Goal: Contribute content: Contribute content

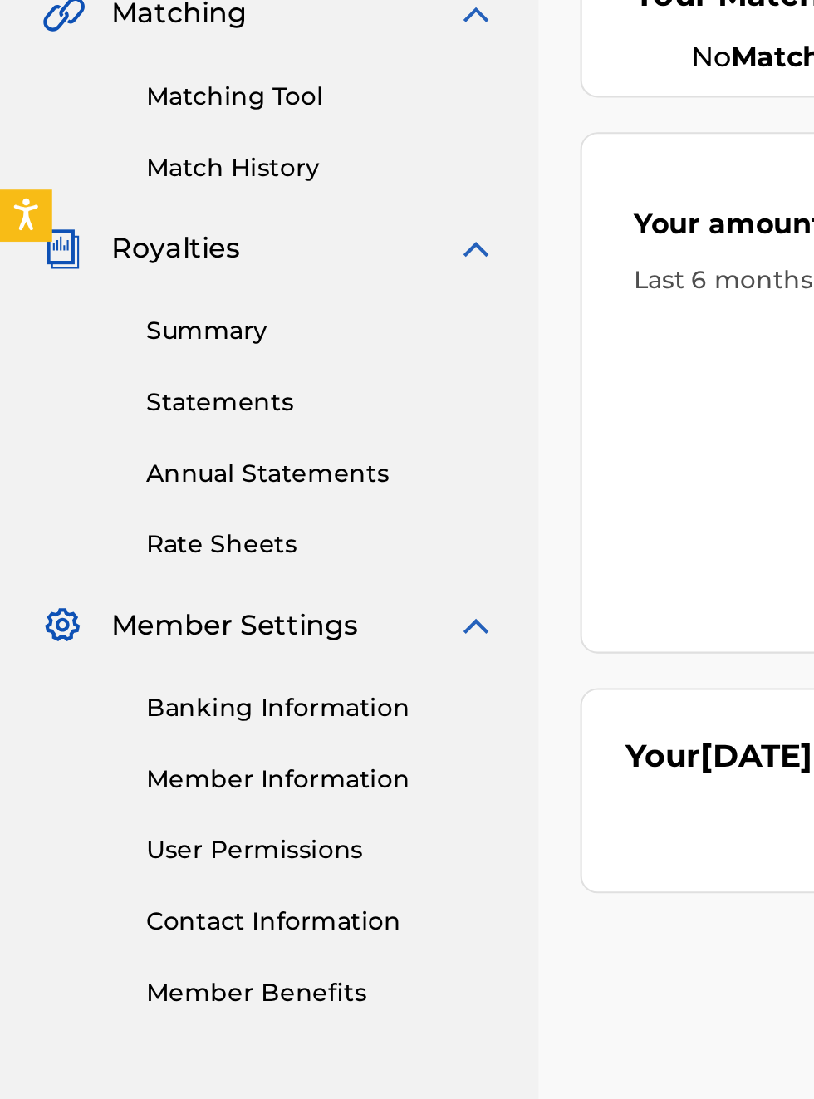
scroll to position [457, 0]
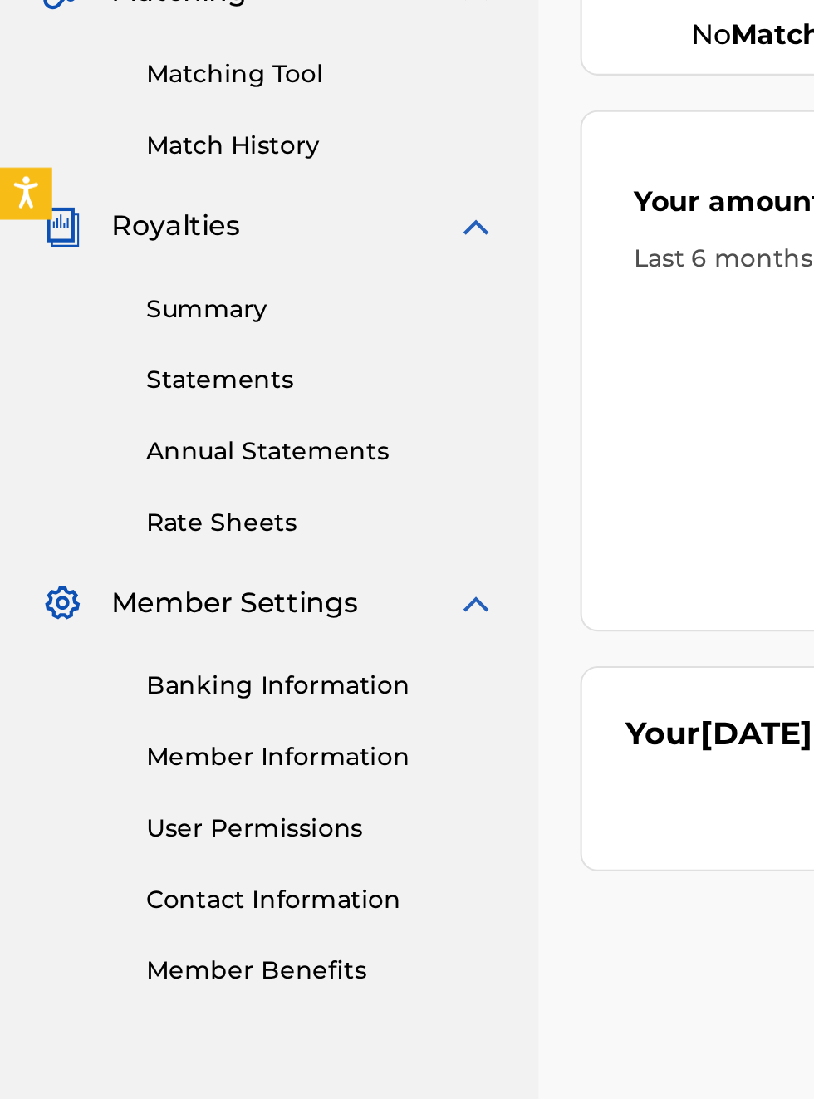
click at [149, 787] on link "Banking Information" at bounding box center [154, 785] width 168 height 17
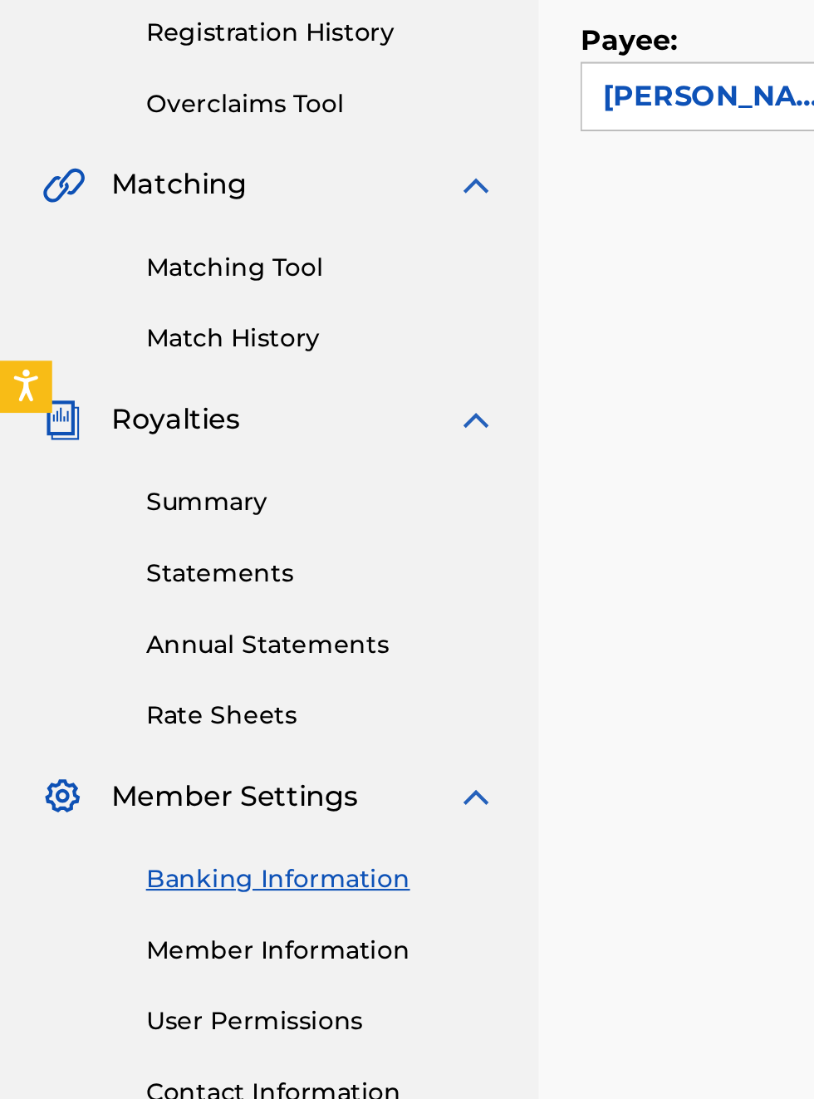
scroll to position [51, 0]
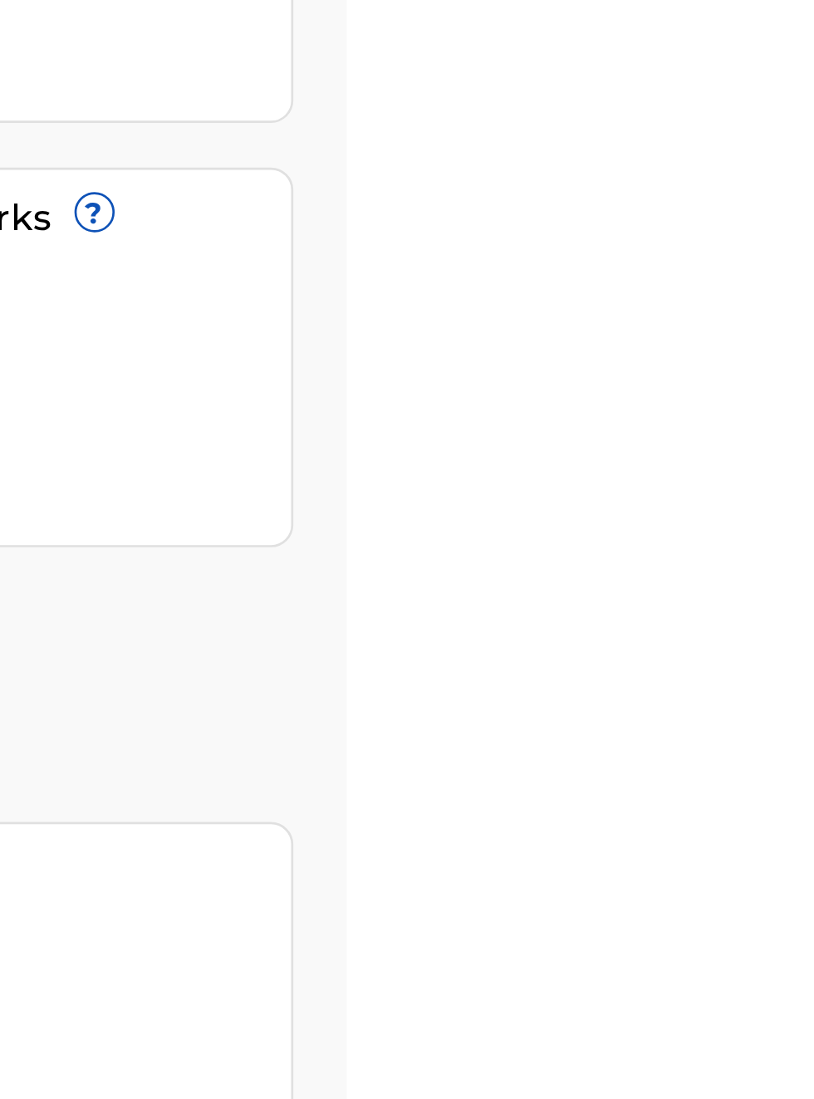
scroll to position [204, 684]
click at [516, 374] on link "Register Works" at bounding box center [452, 386] width 128 height 25
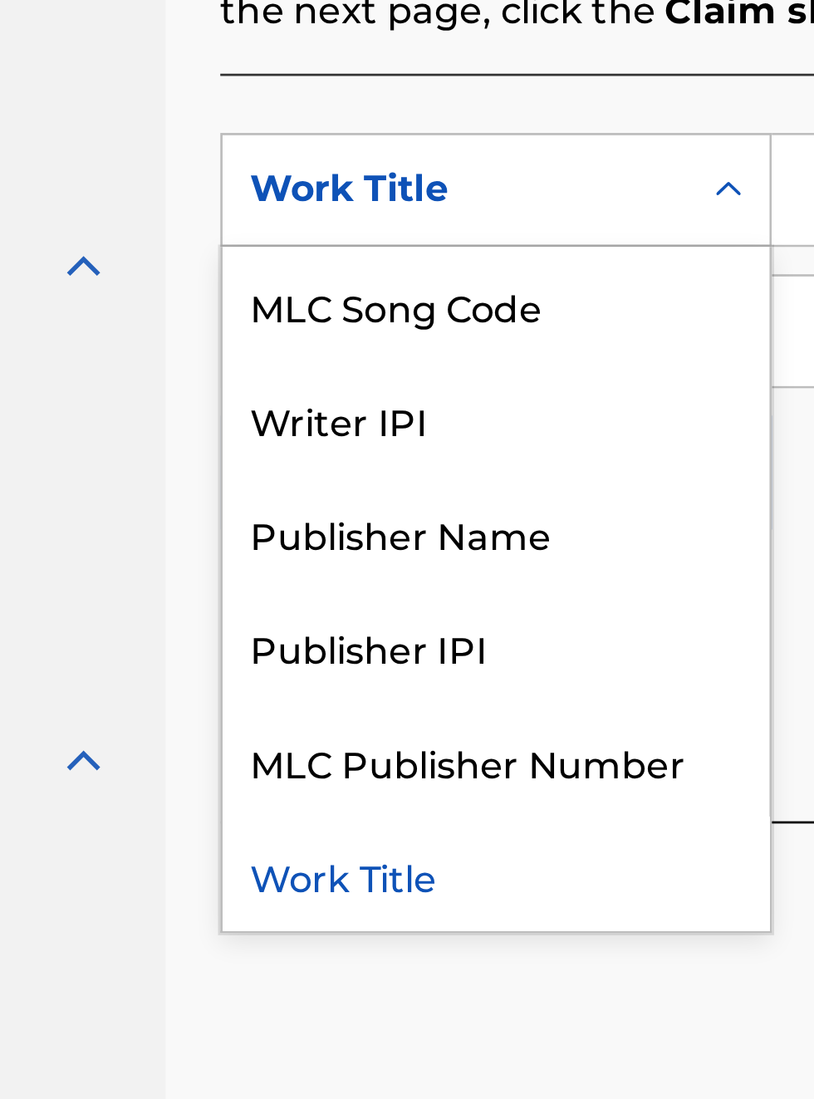
scroll to position [468, 197]
click at [354, 709] on div "Publisher IPI" at bounding box center [377, 705] width 199 height 42
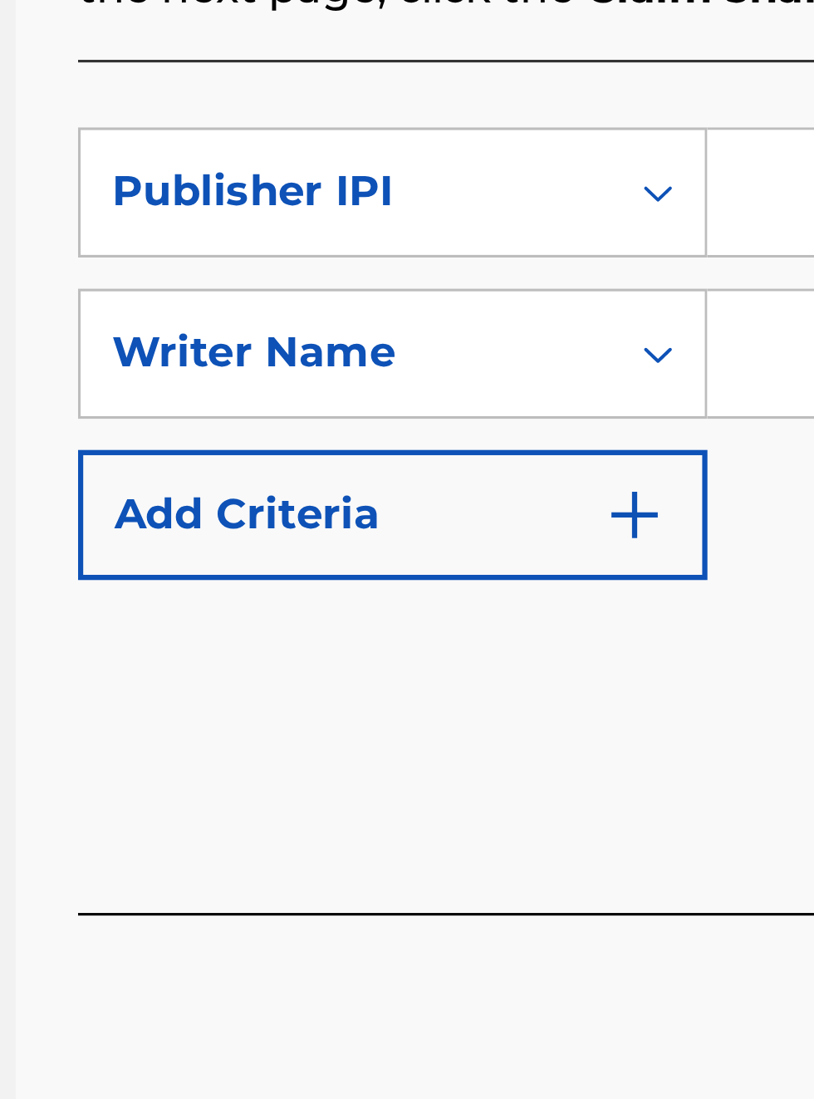
scroll to position [477, 252]
click at [458, 650] on img "Search Form" at bounding box center [455, 641] width 20 height 20
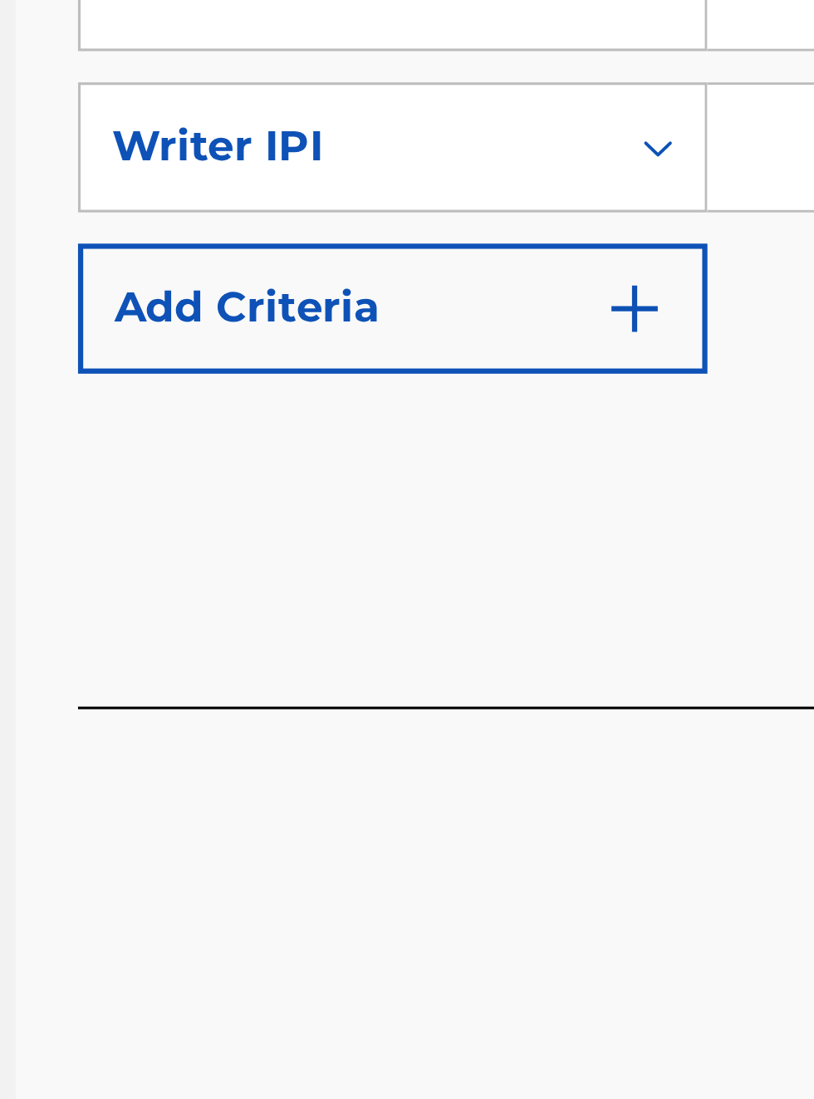
scroll to position [594, 252]
click at [322, 816] on div "SearchWithCriteriab552881a-dfd9-4862-b6de-0ddc9859cb54 Publisher IPI SearchWith…" at bounding box center [535, 658] width 517 height 324
click at [309, 806] on div "SearchWithCriteriab552881a-dfd9-4862-b6de-0ddc9859cb54 Publisher IPI SearchWith…" at bounding box center [535, 658] width 517 height 324
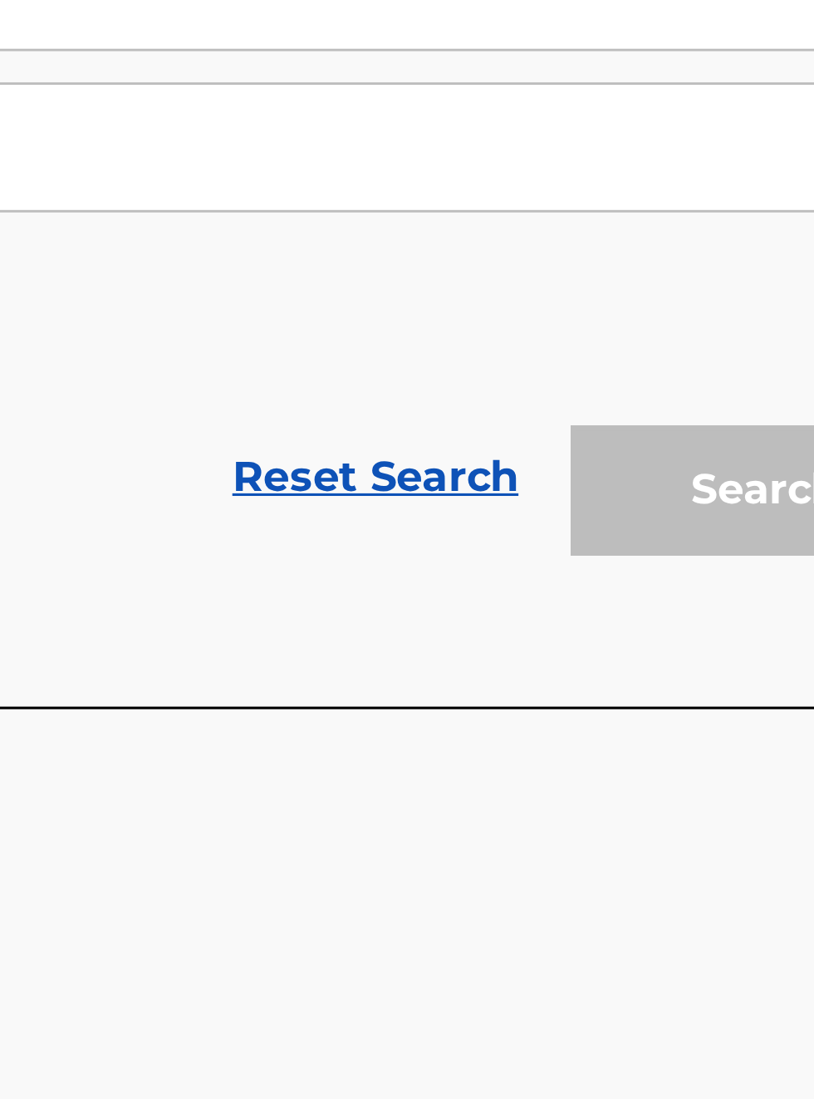
scroll to position [594, 487]
click at [601, 753] on link "Reset Search" at bounding box center [607, 746] width 108 height 37
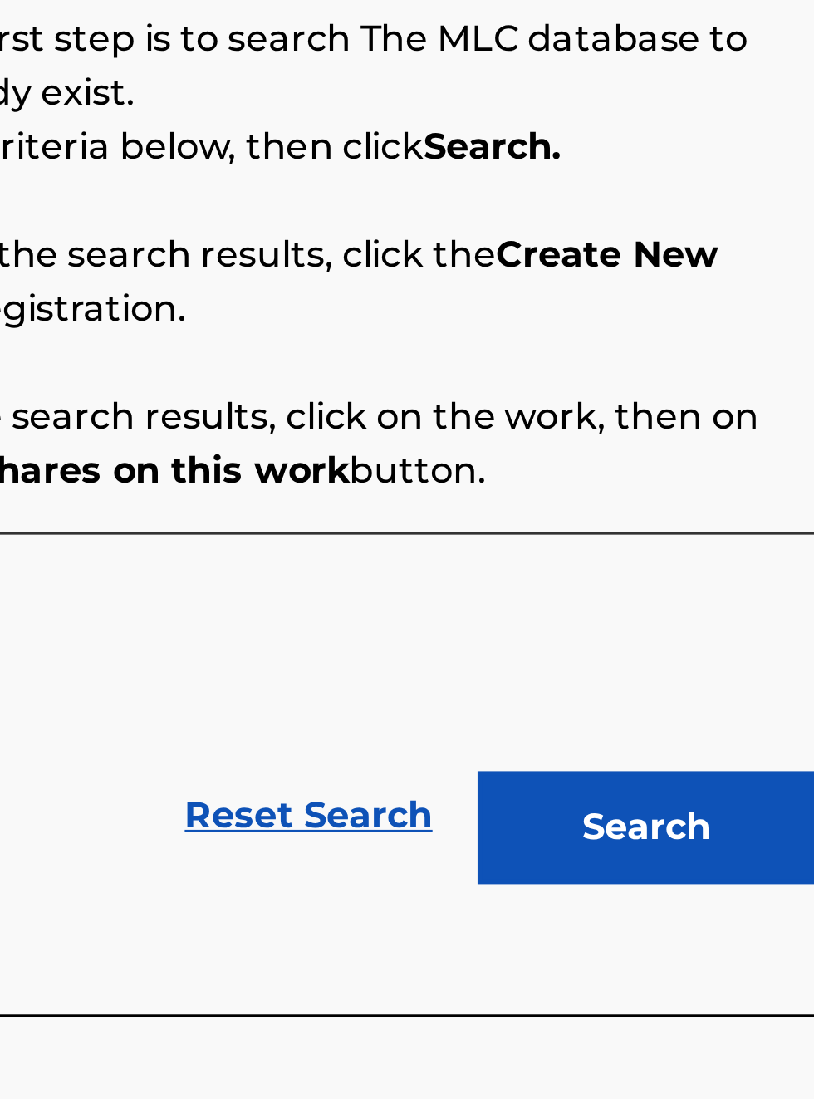
scroll to position [299, 493]
click at [746, 606] on button "Search" at bounding box center [731, 605] width 125 height 42
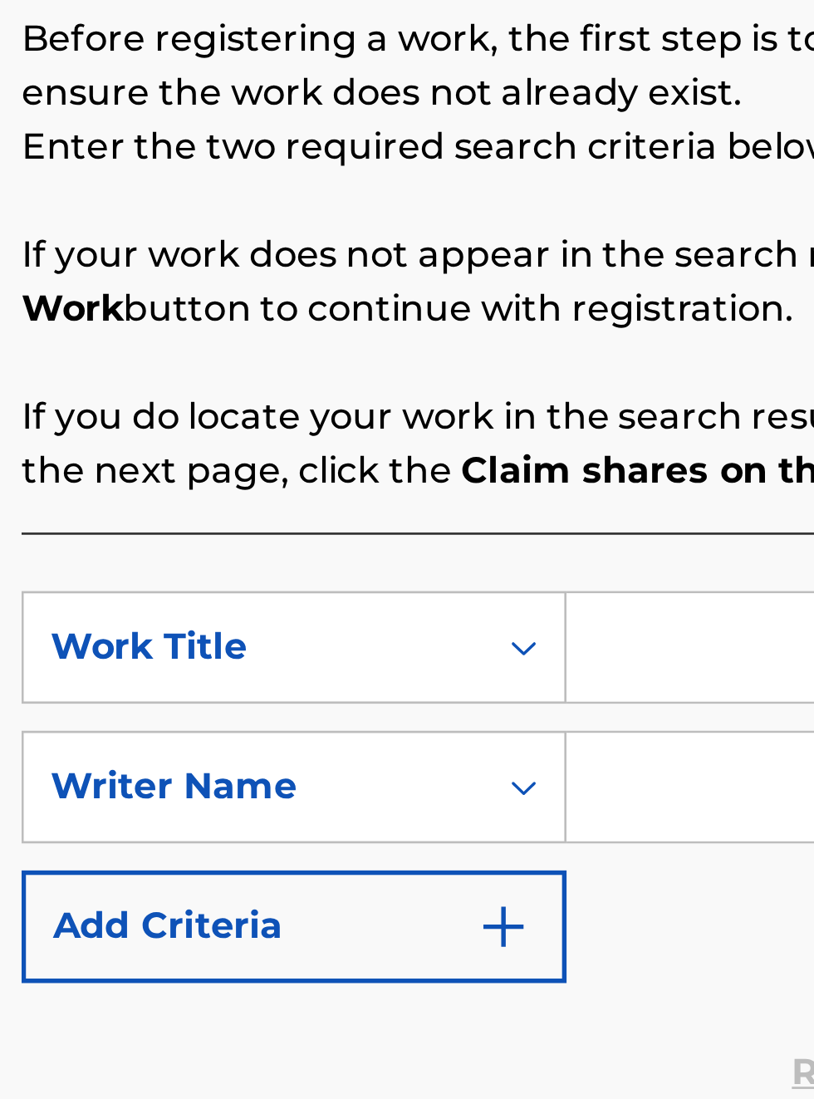
scroll to position [299, 269]
click at [458, 651] on img "Search Form" at bounding box center [455, 641] width 20 height 20
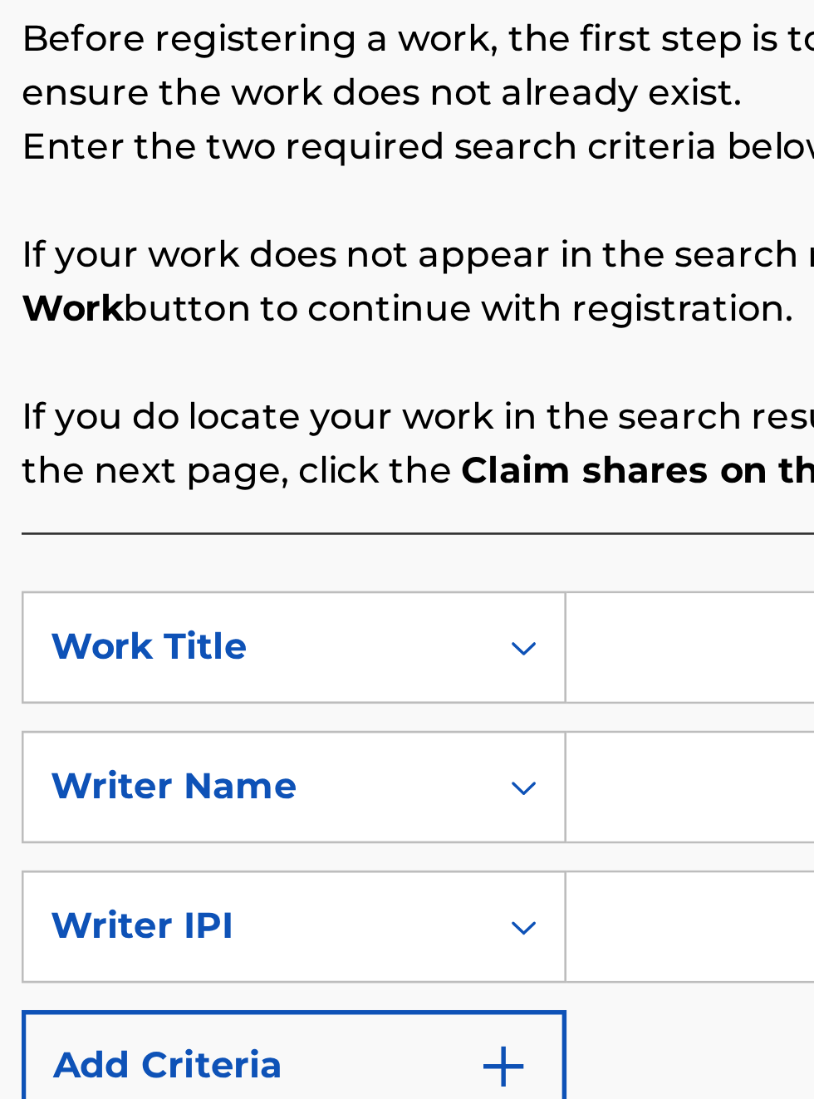
click at [459, 703] on img "Search Form" at bounding box center [455, 693] width 20 height 20
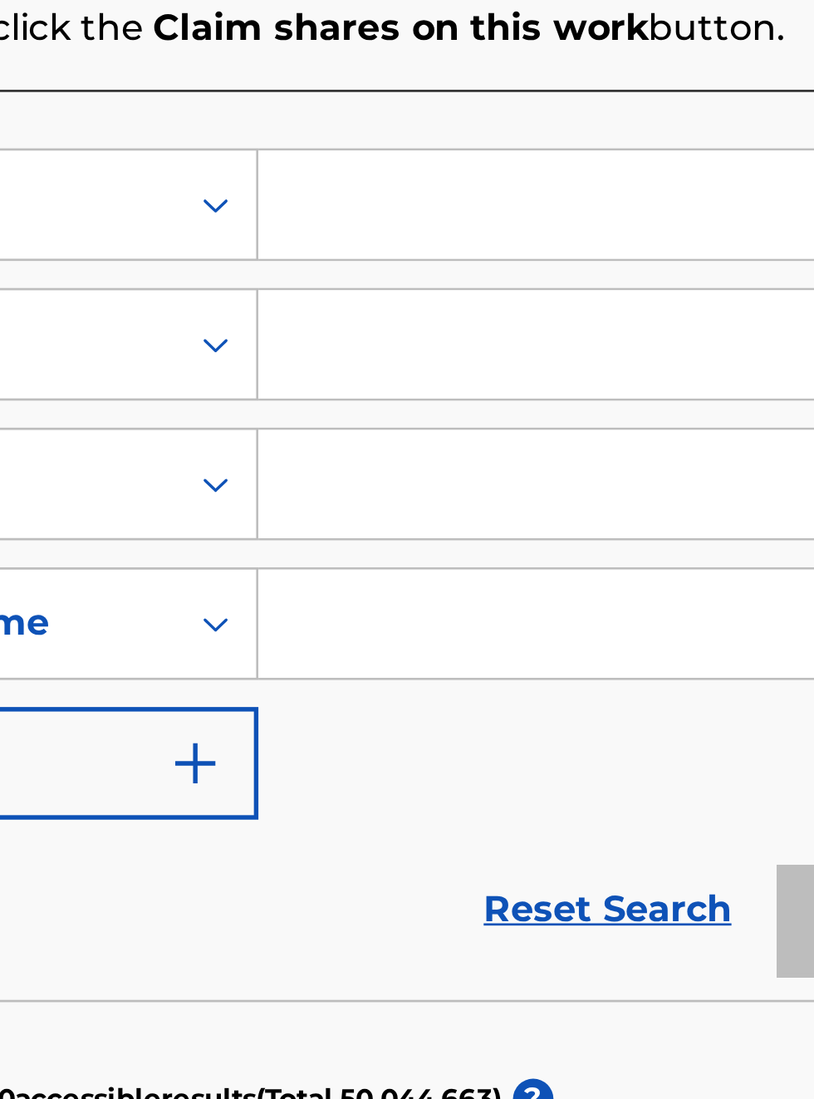
scroll to position [463, 387]
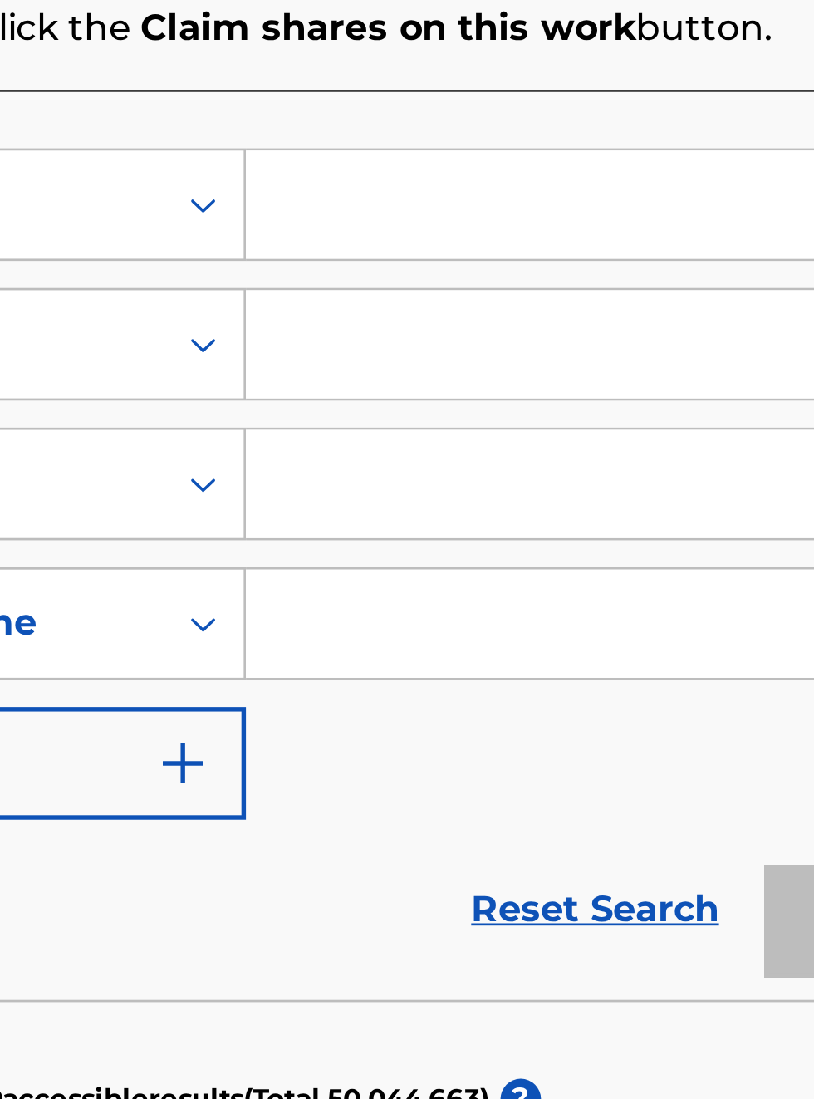
click at [519, 704] on input "Search Form" at bounding box center [620, 693] width 284 height 40
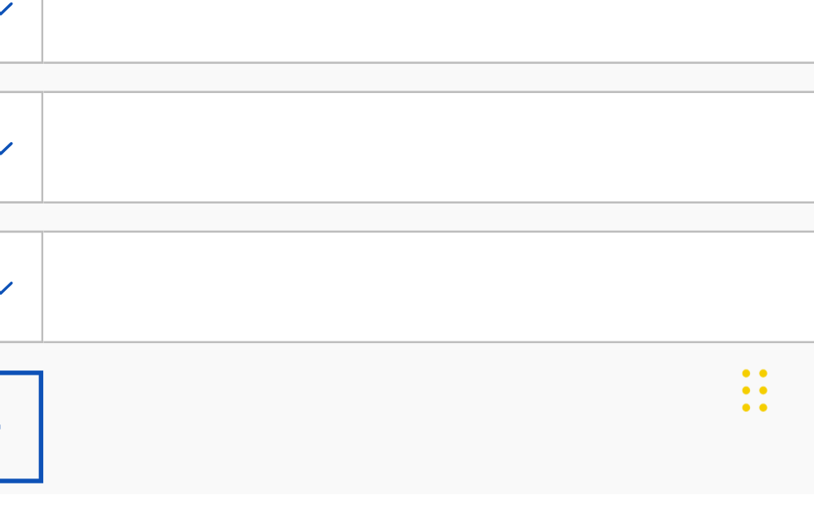
scroll to position [332, 462]
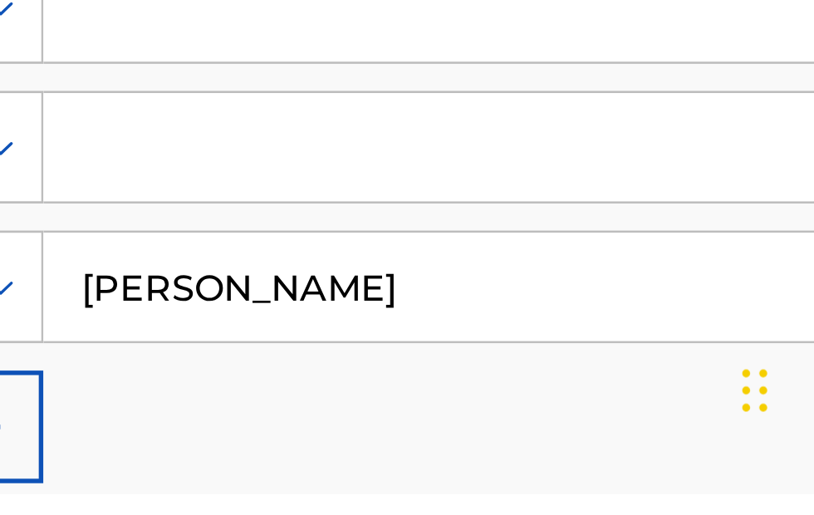
type input "Bobby Hamilton"
click at [581, 440] on input "Bobby Hamilton" at bounding box center [620, 439] width 284 height 40
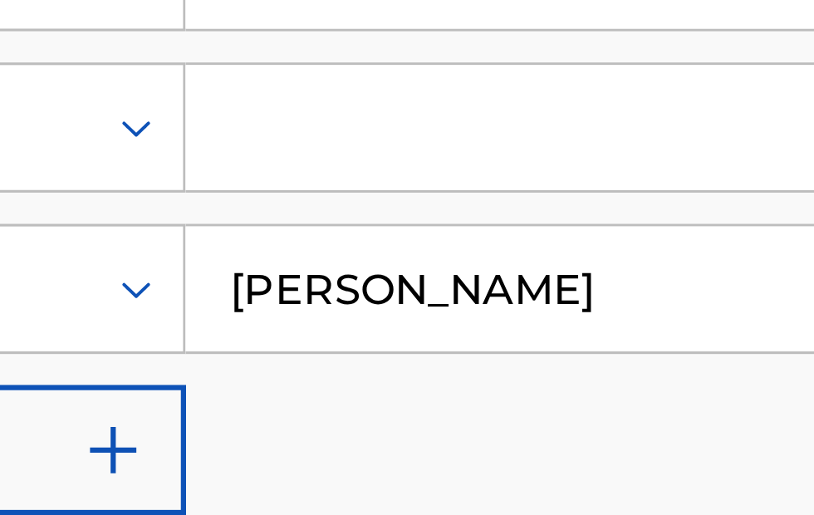
scroll to position [337, 419]
click at [625, 439] on input "Bobby Hamilton" at bounding box center [620, 429] width 284 height 40
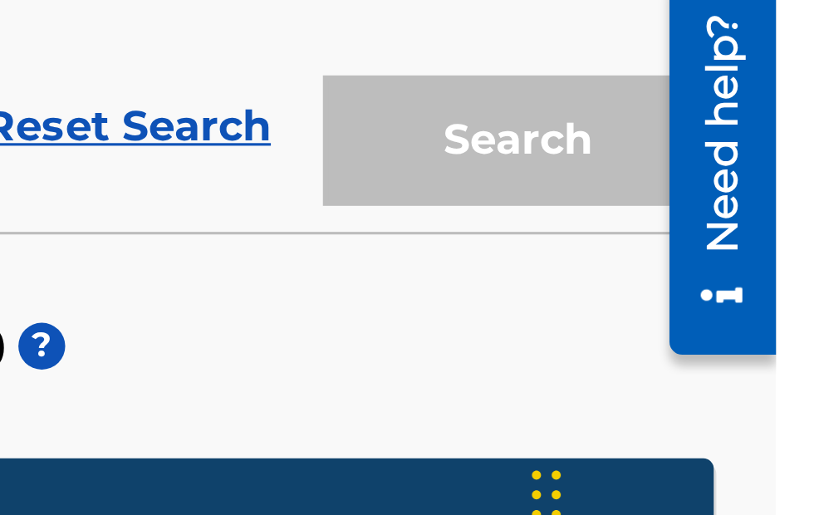
scroll to position [0, 0]
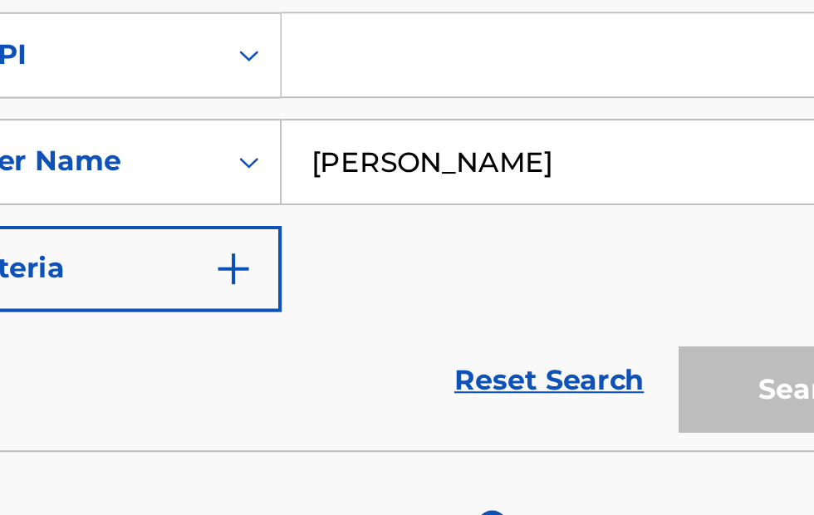
click at [610, 367] on link "Reset Search" at bounding box center [607, 359] width 108 height 37
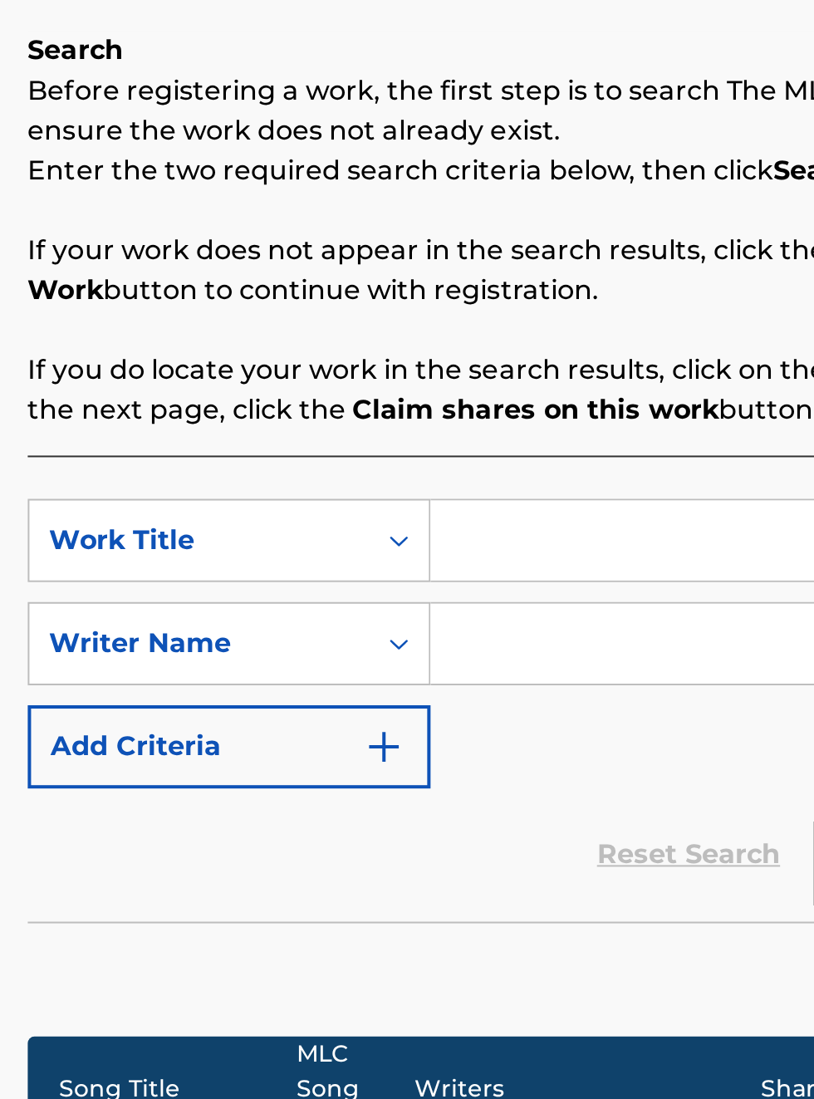
click at [321, 667] on div "Reset Search Search" at bounding box center [535, 695] width 517 height 66
click at [462, 631] on img "Search Form" at bounding box center [455, 641] width 20 height 20
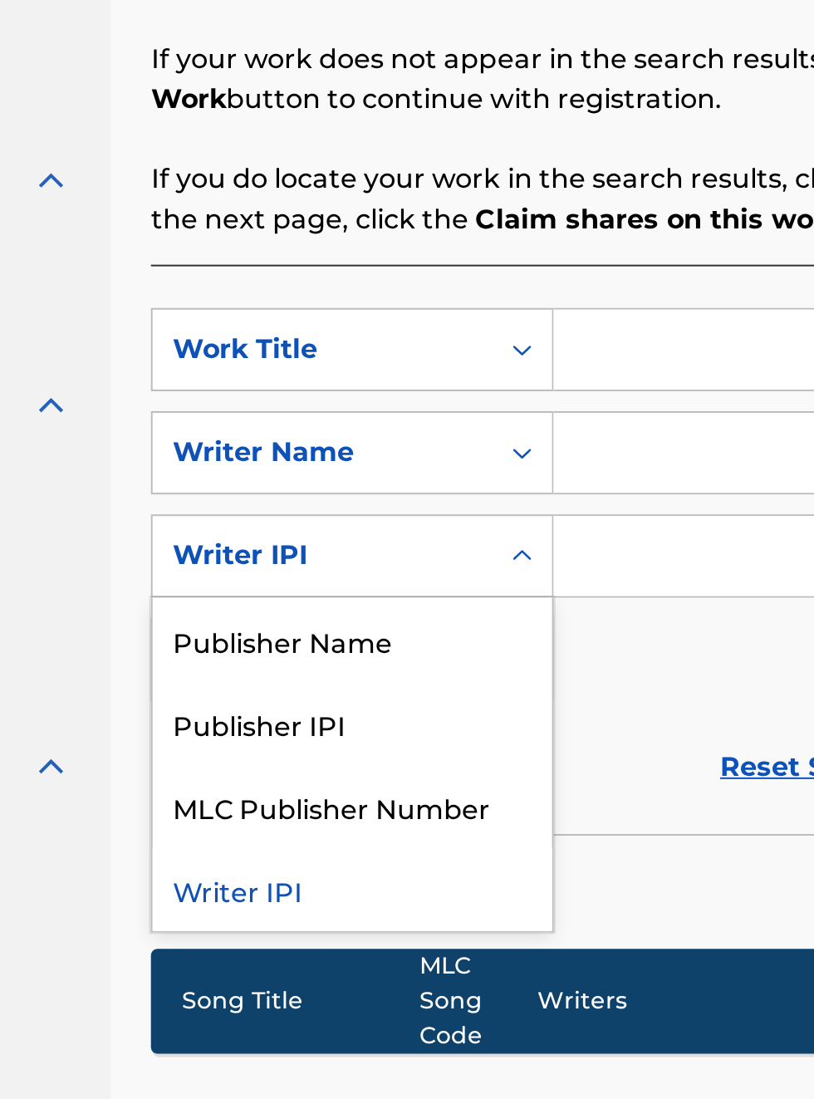
click at [359, 704] on div "Publisher IPI" at bounding box center [377, 725] width 199 height 42
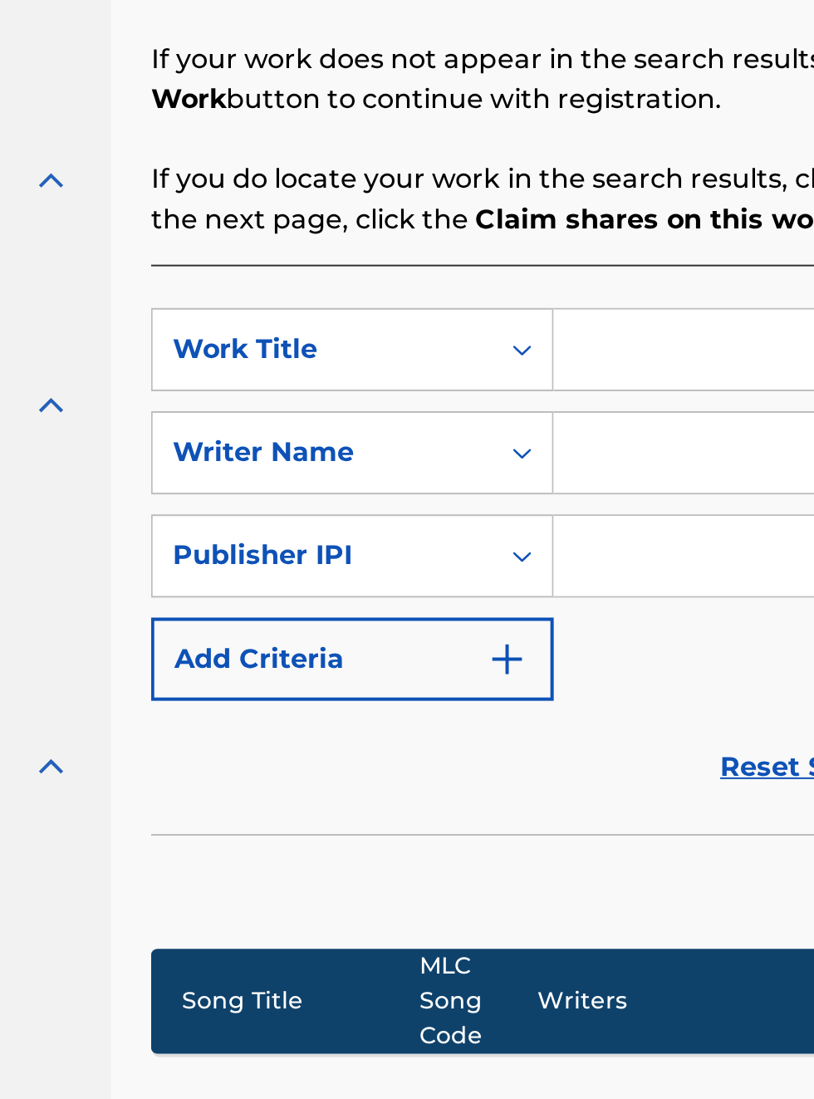
click at [519, 621] on input "Search Form" at bounding box center [620, 641] width 284 height 40
